Goal: Find specific page/section: Find specific page/section

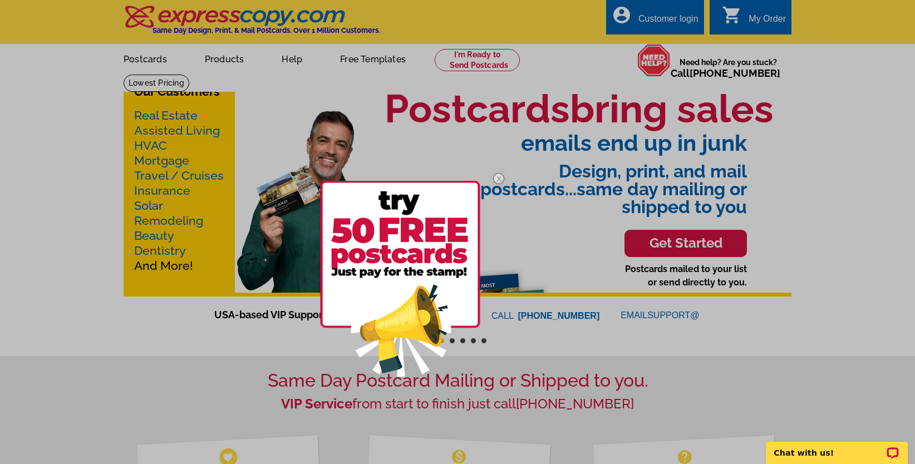
click at [162, 190] on div at bounding box center [457, 232] width 915 height 464
click at [487, 174] on img at bounding box center [498, 178] width 32 height 32
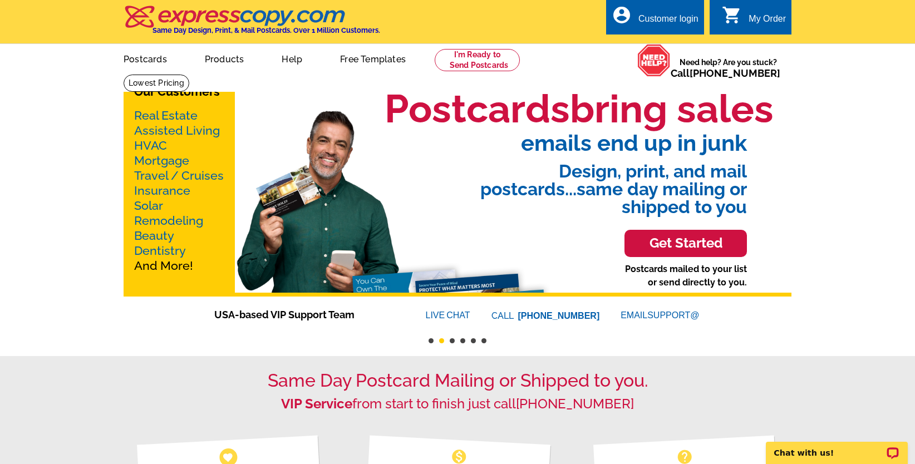
click at [169, 203] on p "Real Estate Assisted Living HVAC Mortgage Travel / Cruises Insurance Solar Remo…" at bounding box center [179, 190] width 90 height 165
click at [173, 190] on link "Insurance" at bounding box center [162, 191] width 56 height 14
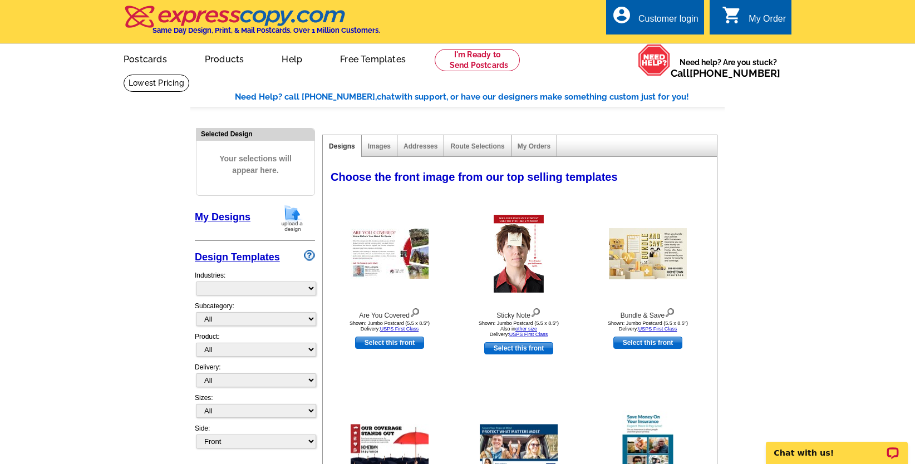
select select "768"
